Goal: Task Accomplishment & Management: Complete application form

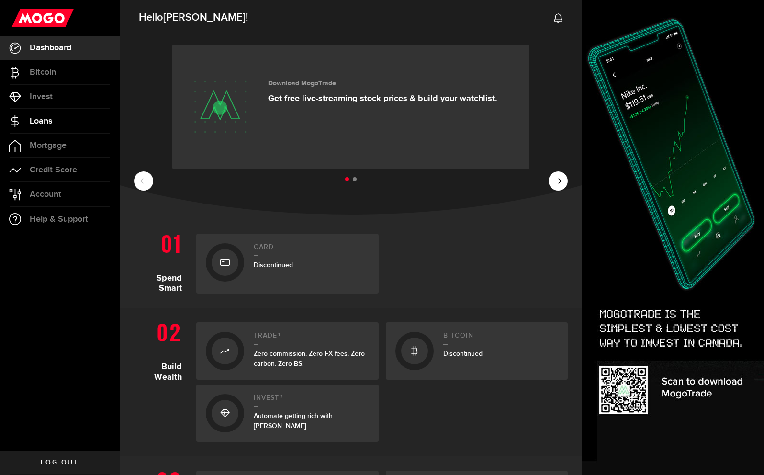
click at [50, 117] on span "Loans" at bounding box center [41, 121] width 23 height 9
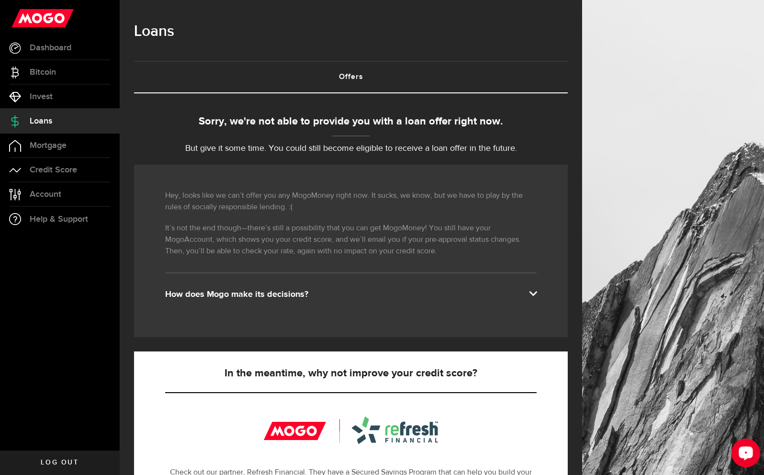
click at [742, 456] on div "Open LiveChat chat widget" at bounding box center [746, 452] width 16 height 16
click at [52, 193] on span "Account" at bounding box center [46, 194] width 32 height 9
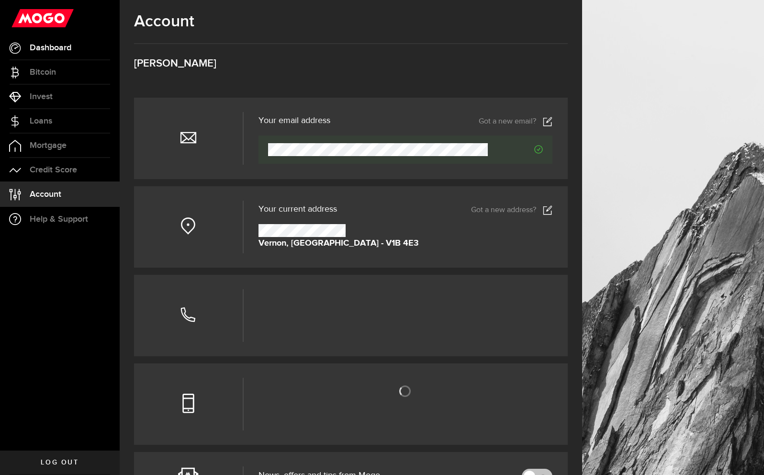
click at [63, 48] on span "Dashboard" at bounding box center [51, 48] width 42 height 9
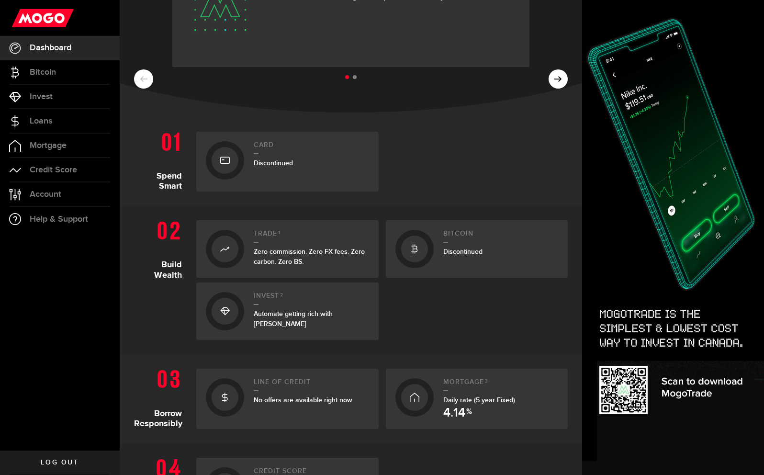
scroll to position [183, 0]
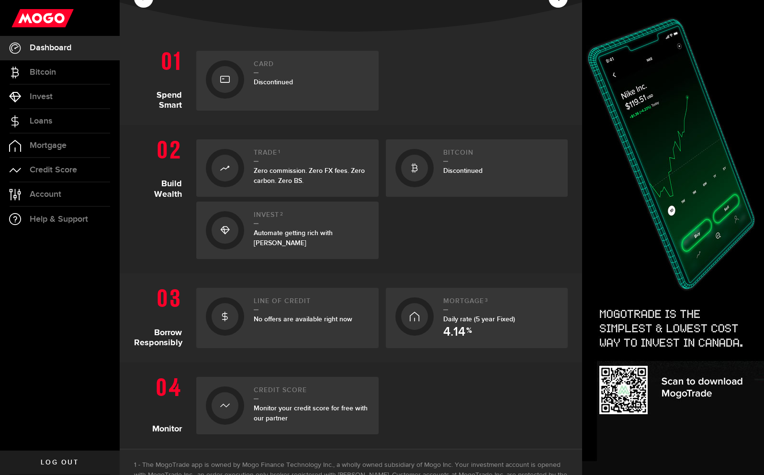
click at [281, 313] on div "Line of credit No offers are available right now" at bounding box center [311, 317] width 115 height 41
